Goal: Communication & Community: Answer question/provide support

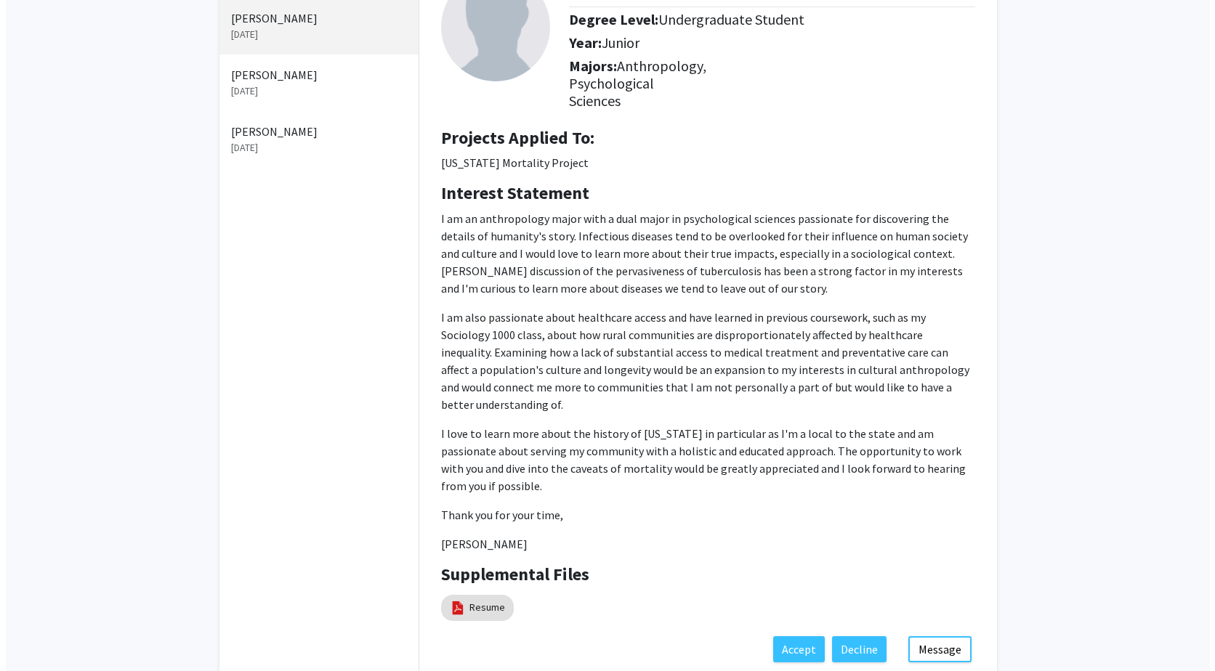
scroll to position [145, 0]
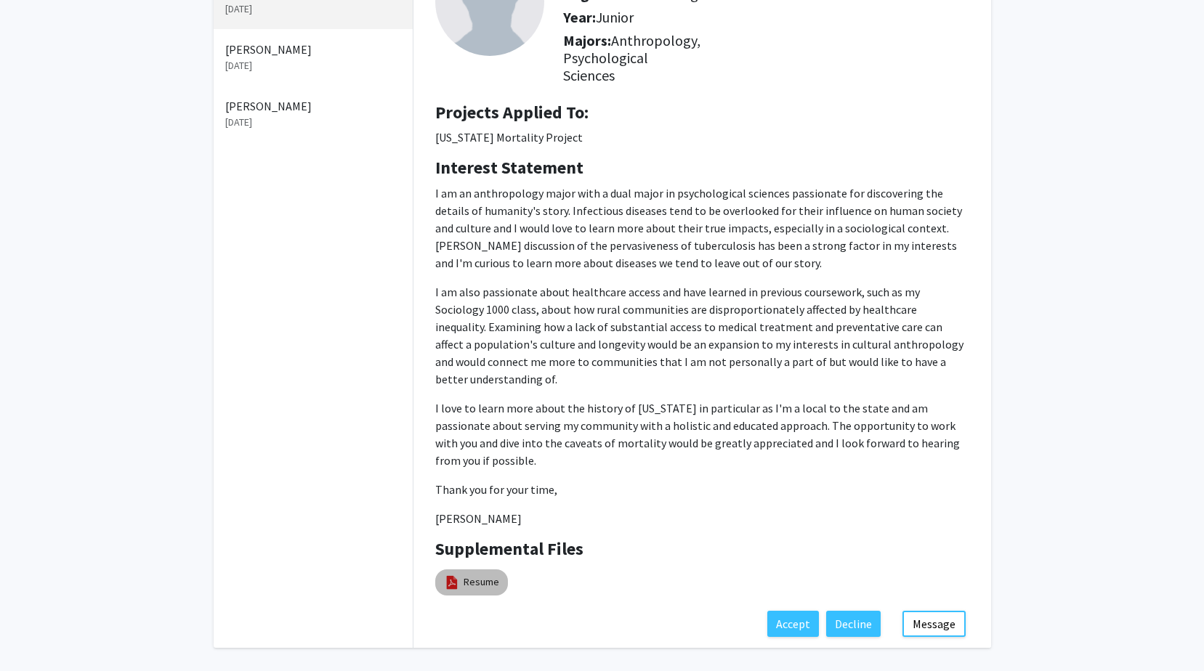
click at [478, 575] on link "Resume" at bounding box center [482, 582] width 36 height 15
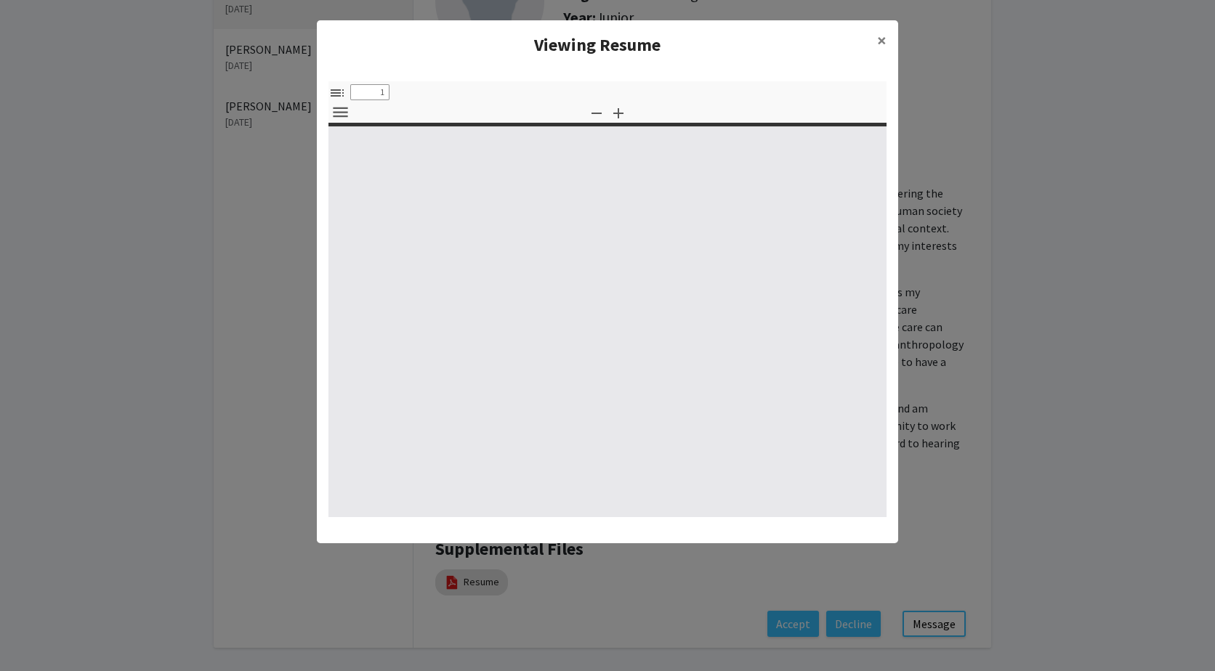
select select "custom"
type input "0"
select select "custom"
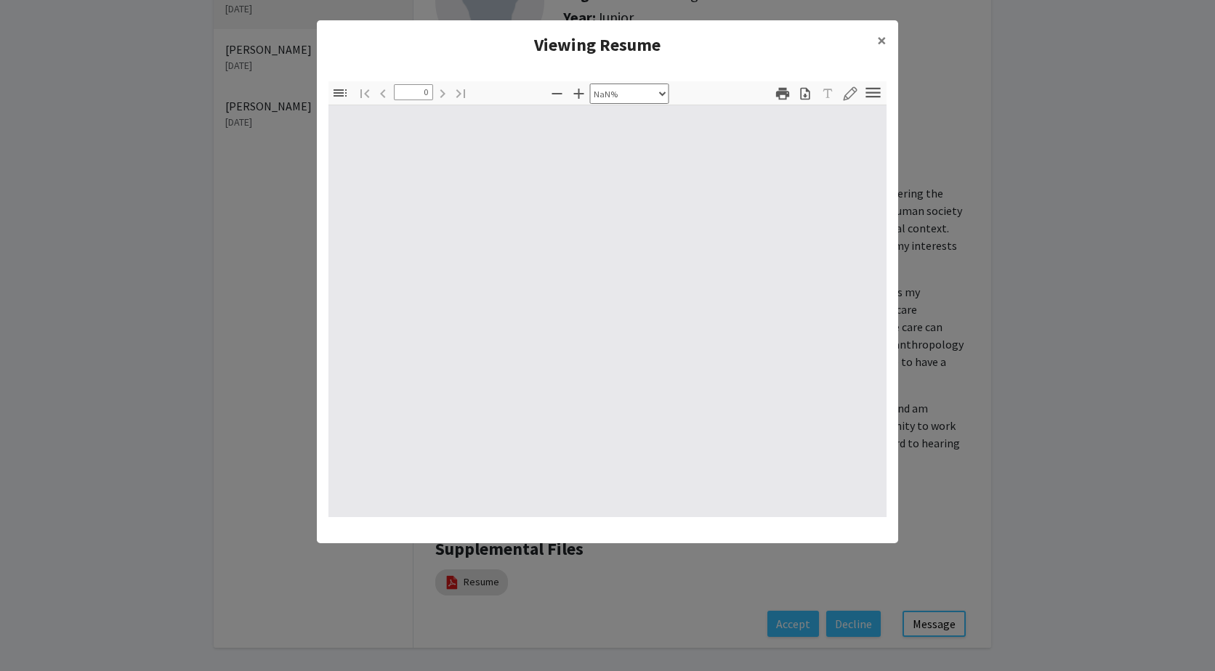
type input "1"
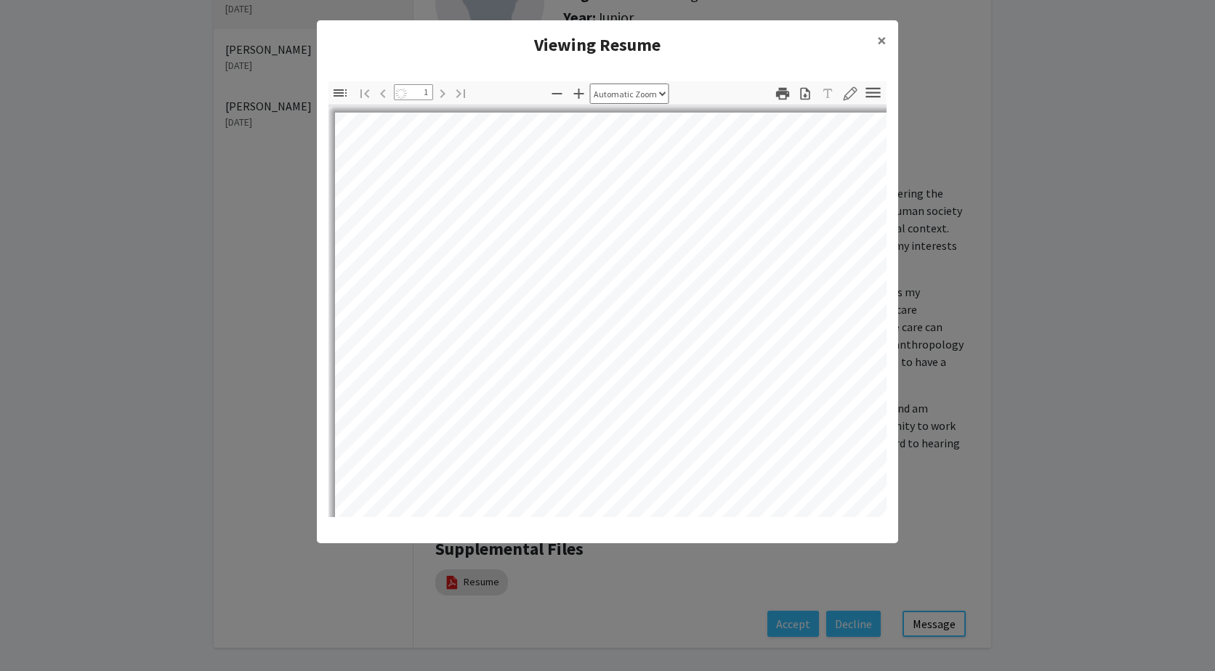
select select "auto"
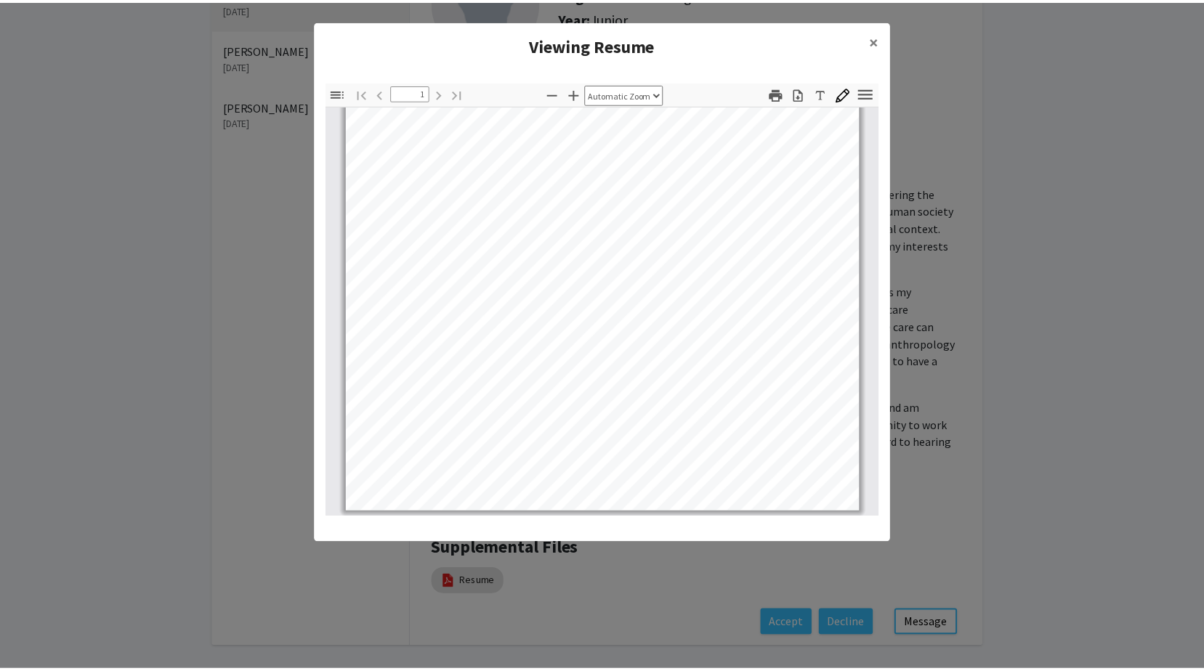
scroll to position [273, 0]
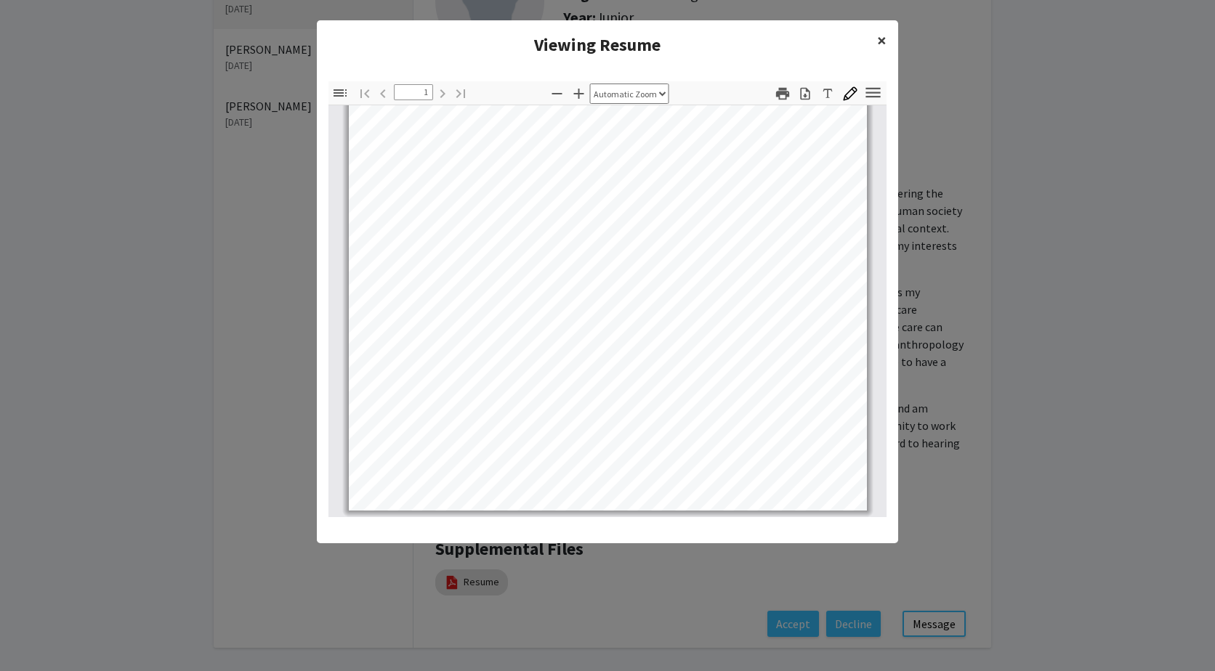
click at [884, 29] on span "×" at bounding box center [881, 40] width 9 height 23
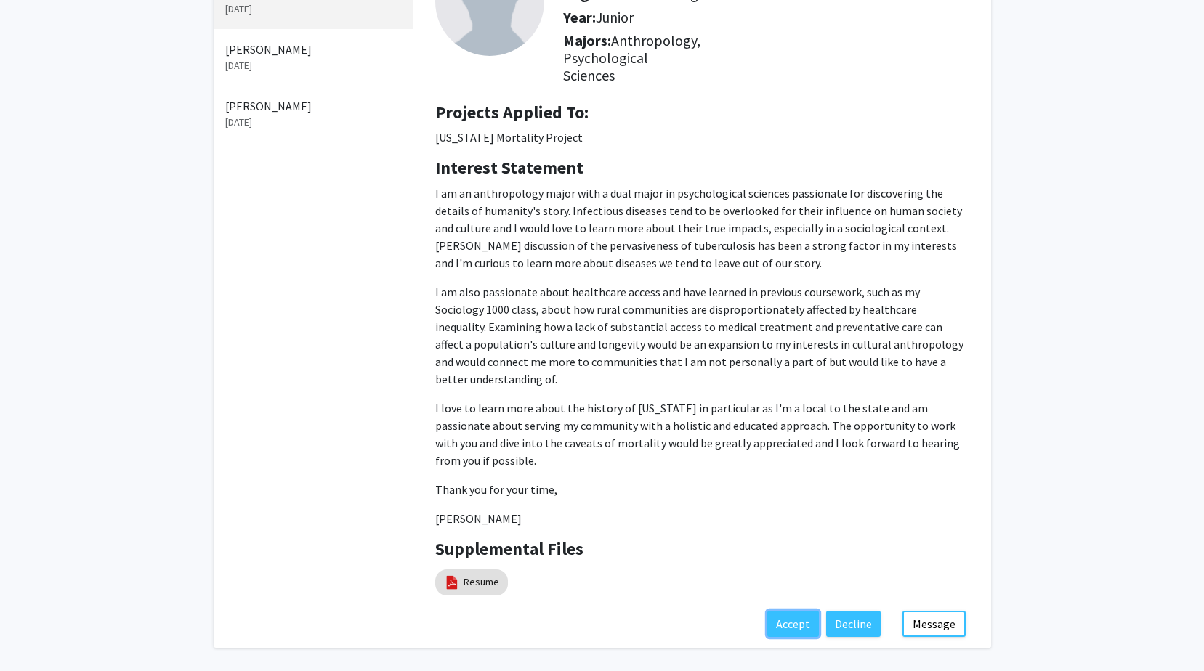
click at [804, 611] on button "Accept" at bounding box center [793, 624] width 52 height 26
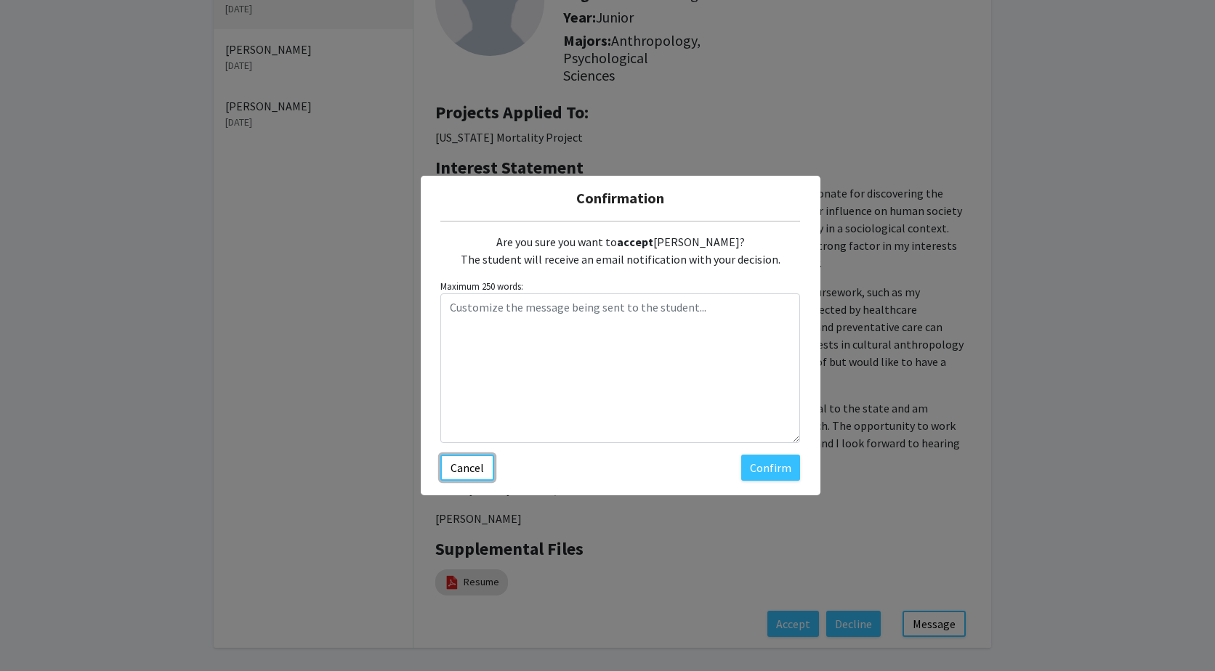
click at [454, 469] on button "Cancel" at bounding box center [467, 468] width 54 height 26
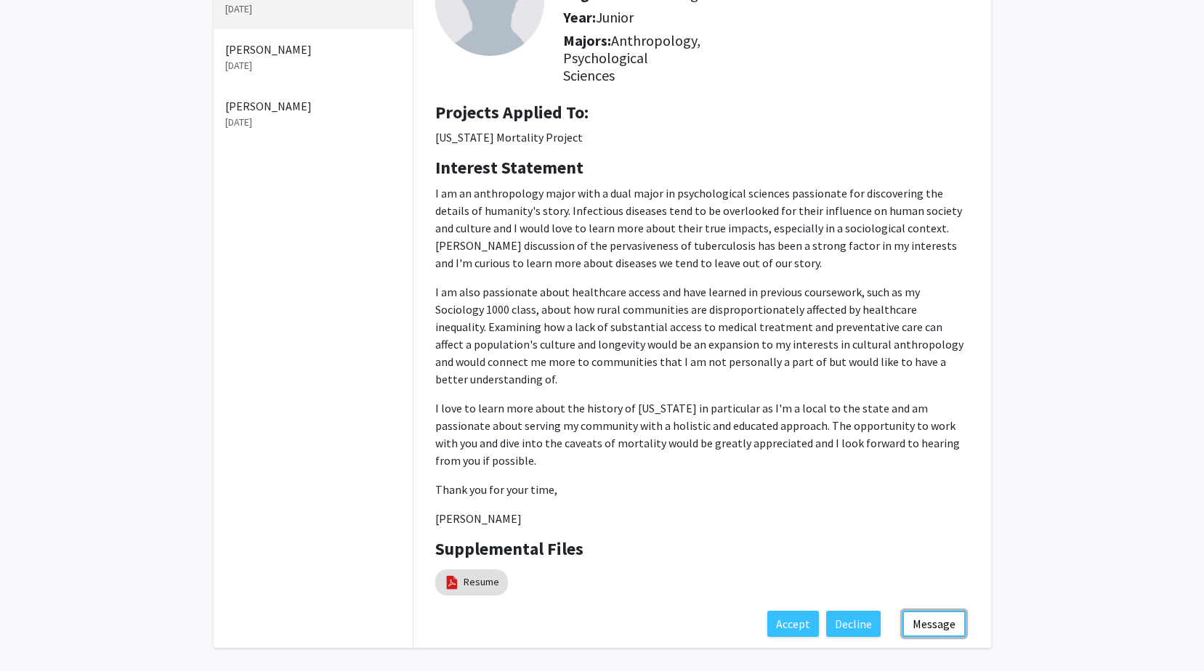
click at [927, 611] on button "Message" at bounding box center [934, 624] width 63 height 26
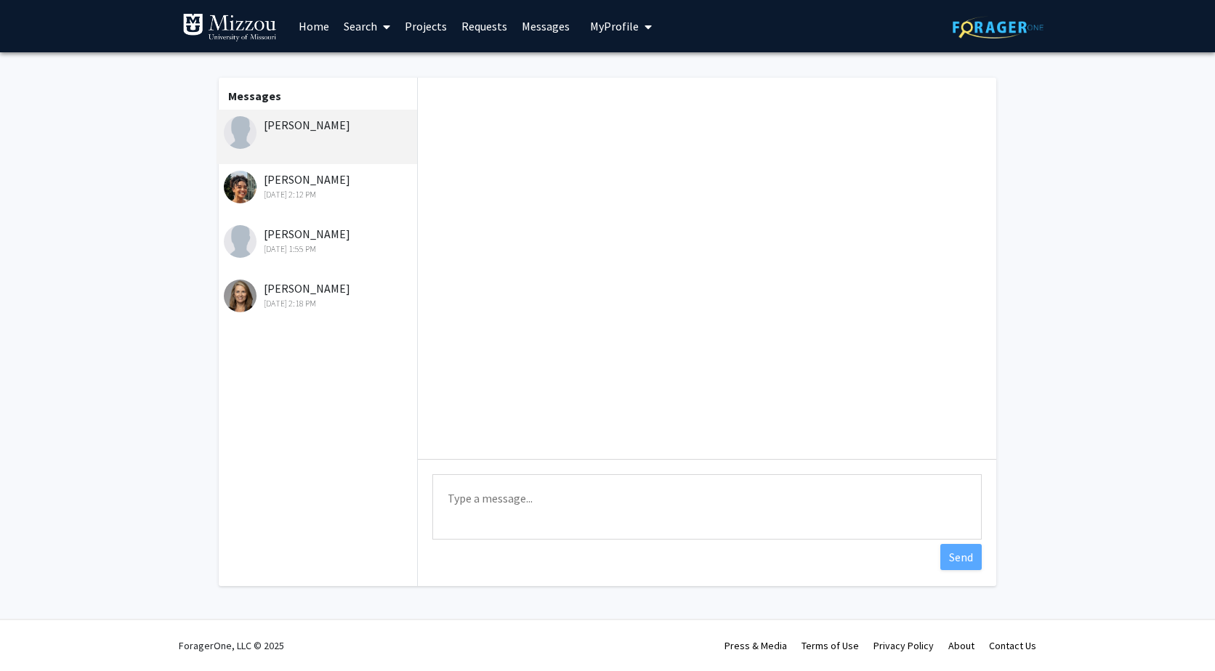
click at [629, 511] on textarea "Type a message" at bounding box center [706, 507] width 549 height 65
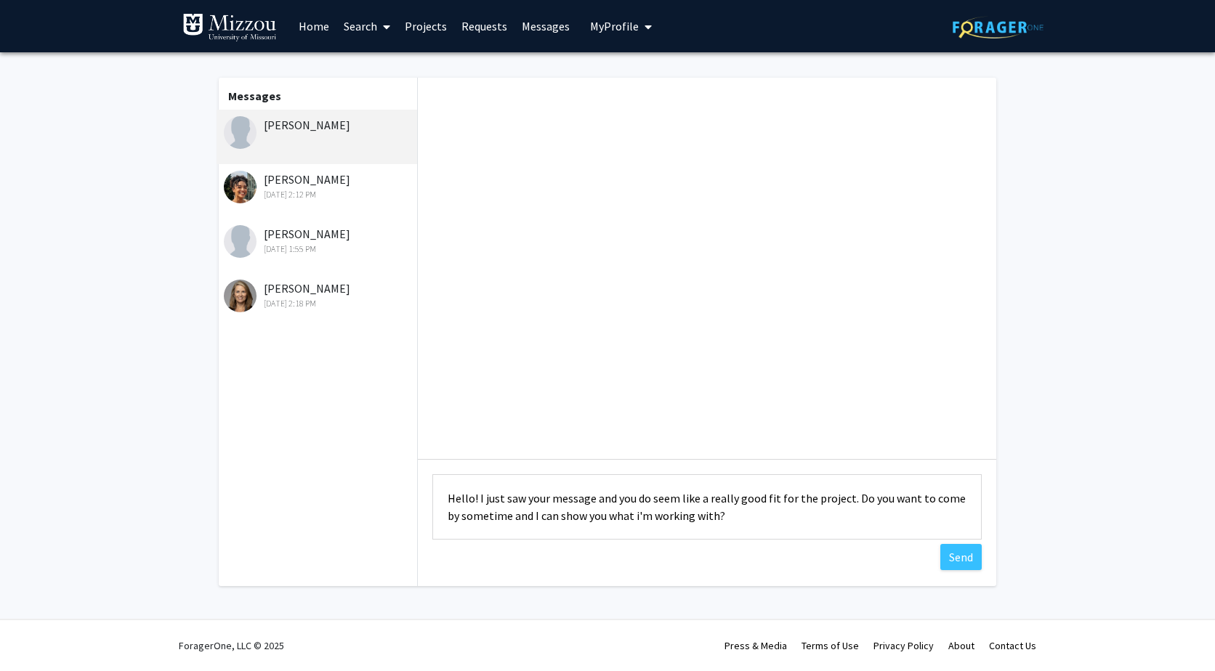
click at [769, 518] on textarea "Hello! I just saw your message and you do seem like a really good fit for the p…" at bounding box center [706, 507] width 549 height 65
click at [833, 515] on textarea "Hello! I just saw your message and you do seem like a really good fit for the p…" at bounding box center [706, 507] width 549 height 65
type textarea "Hello! I just saw your message and you do seem like a really good fit for the p…"
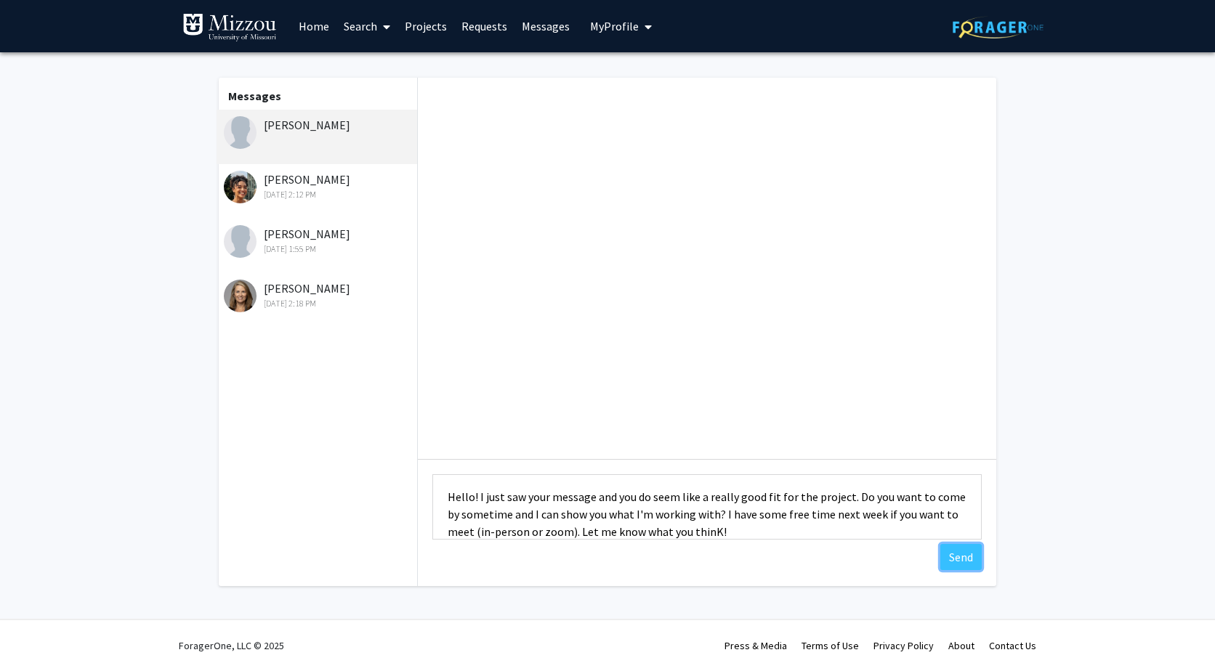
click at [964, 561] on button "Send" at bounding box center [960, 557] width 41 height 26
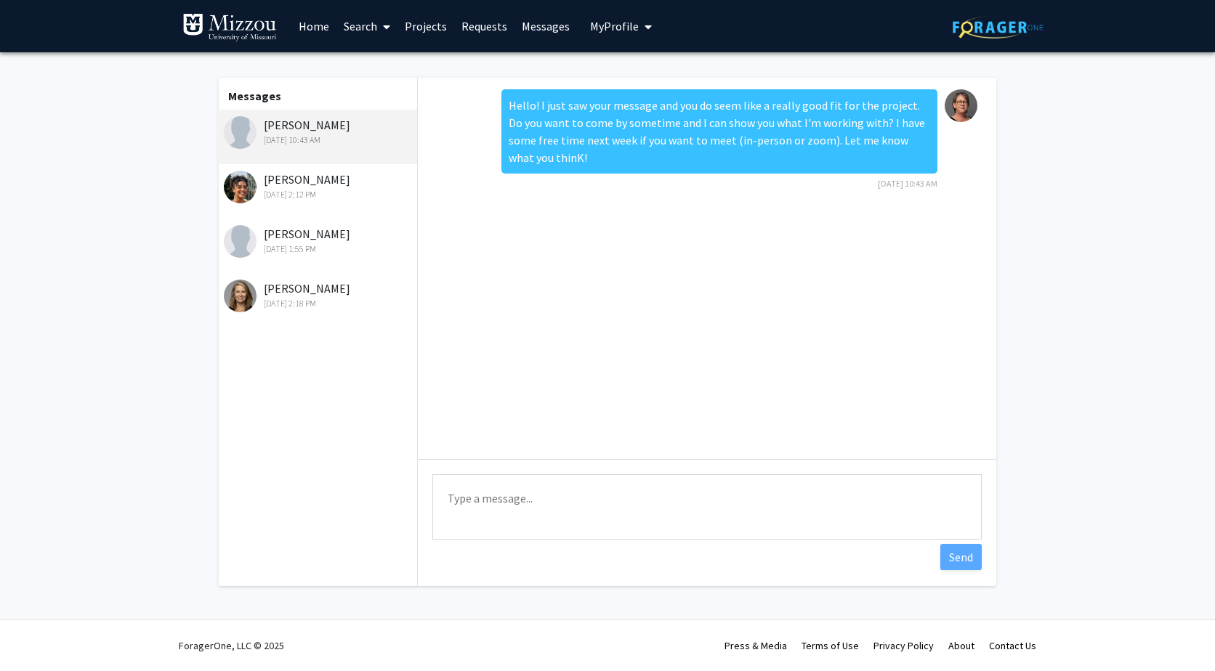
scroll to position [0, 0]
